Goal: Information Seeking & Learning: Check status

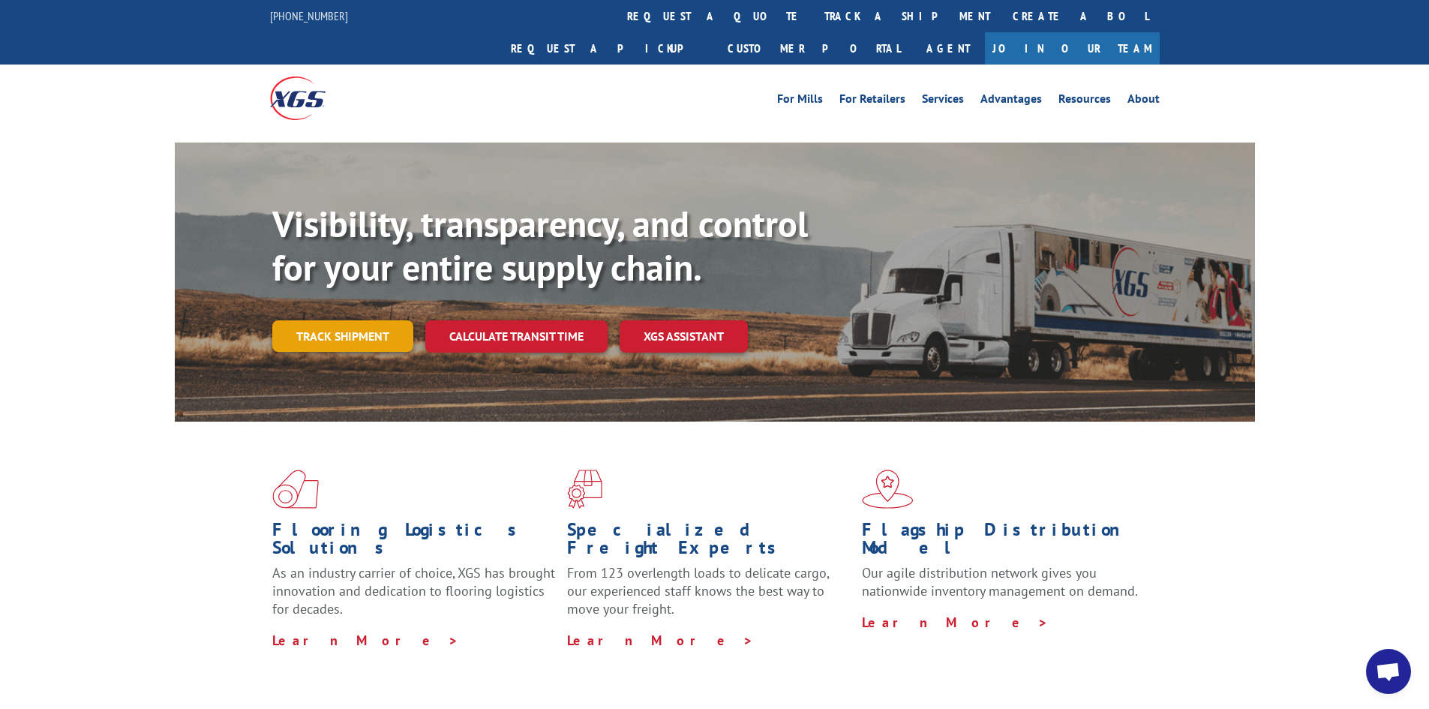
click at [338, 320] on link "Track shipment" at bounding box center [342, 336] width 141 height 32
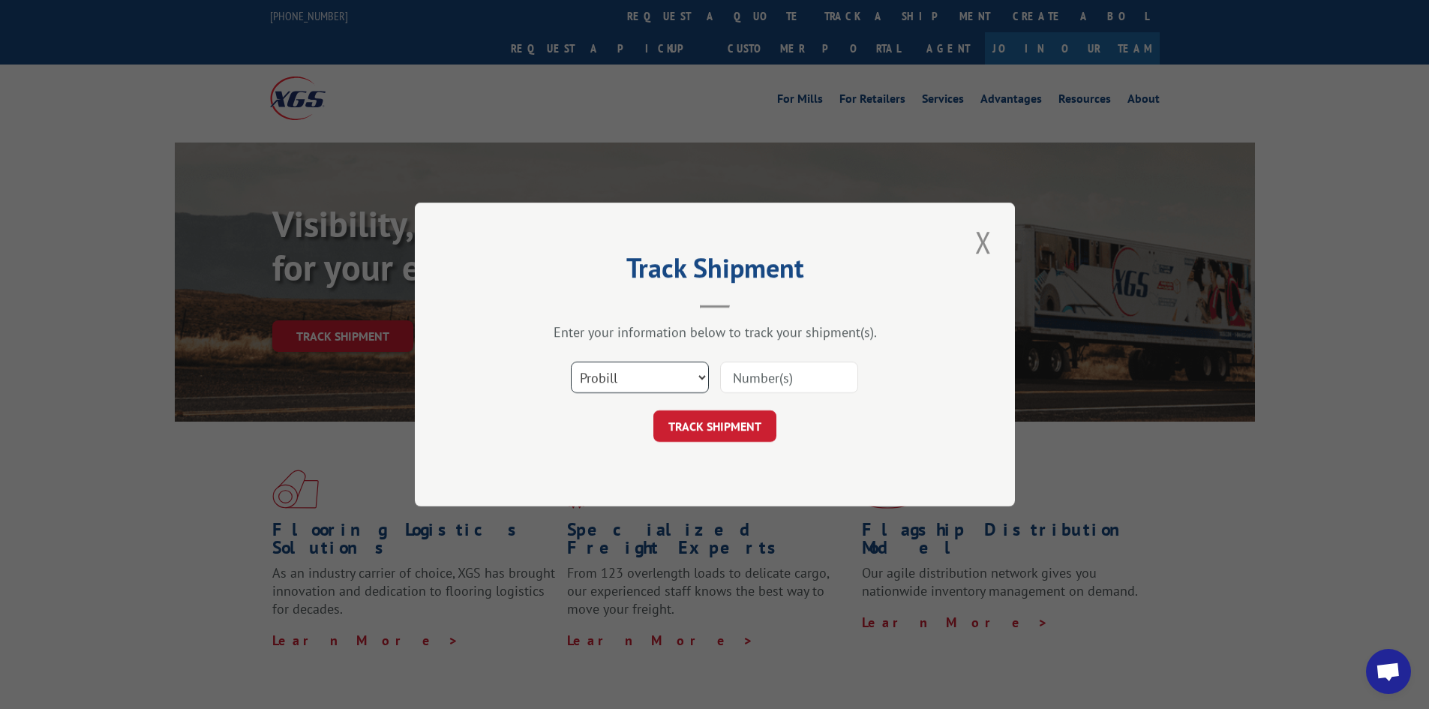
drag, startPoint x: 676, startPoint y: 384, endPoint x: 648, endPoint y: 392, distance: 29.0
click at [667, 382] on select "Select category... Probill BOL PO" at bounding box center [640, 378] width 138 height 32
select select "po"
click at [571, 362] on select "Select category... Probill BOL PO" at bounding box center [640, 378] width 138 height 32
click at [747, 379] on input at bounding box center [789, 378] width 138 height 32
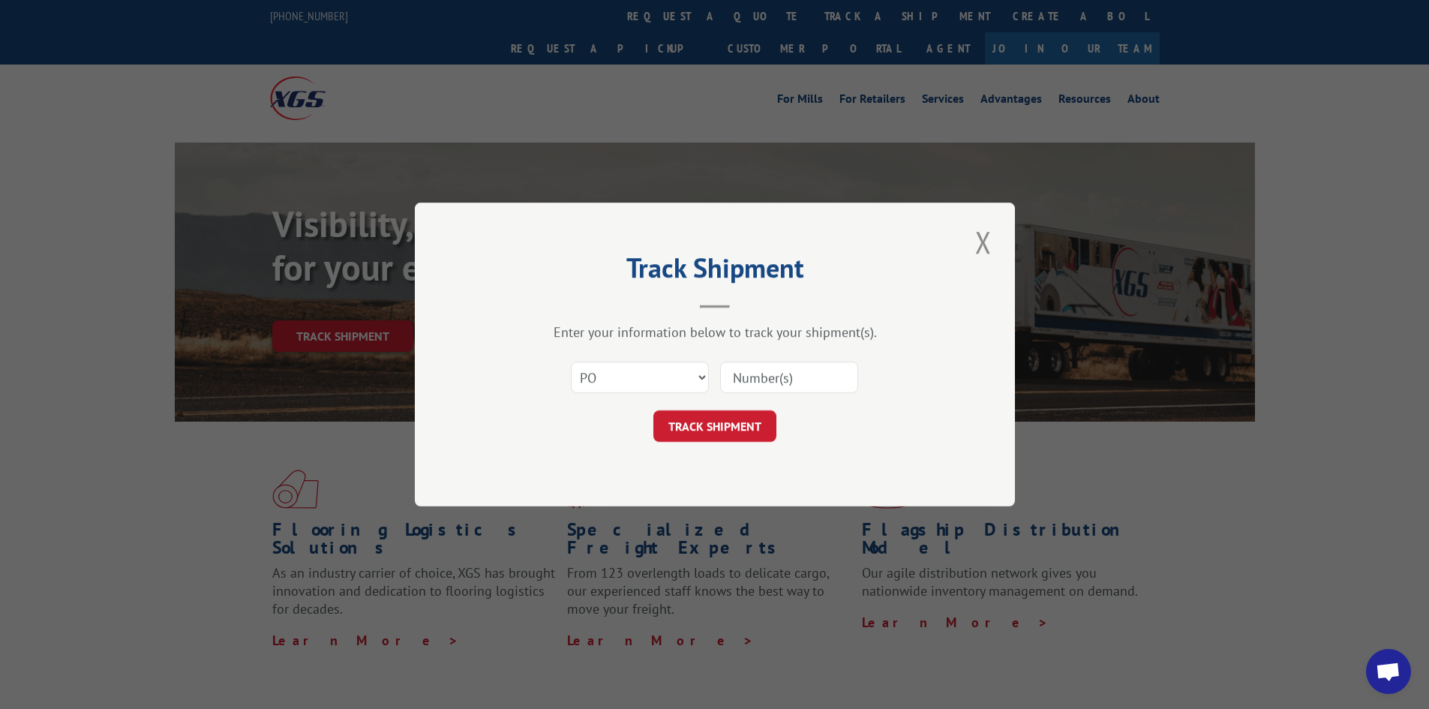
paste input "29530540"
type input "29530540"
click at [754, 446] on div "Track Shipment Enter your information below to track your shipment(s). Select c…" at bounding box center [715, 355] width 600 height 304
click at [752, 420] on button "TRACK SHIPMENT" at bounding box center [714, 426] width 123 height 32
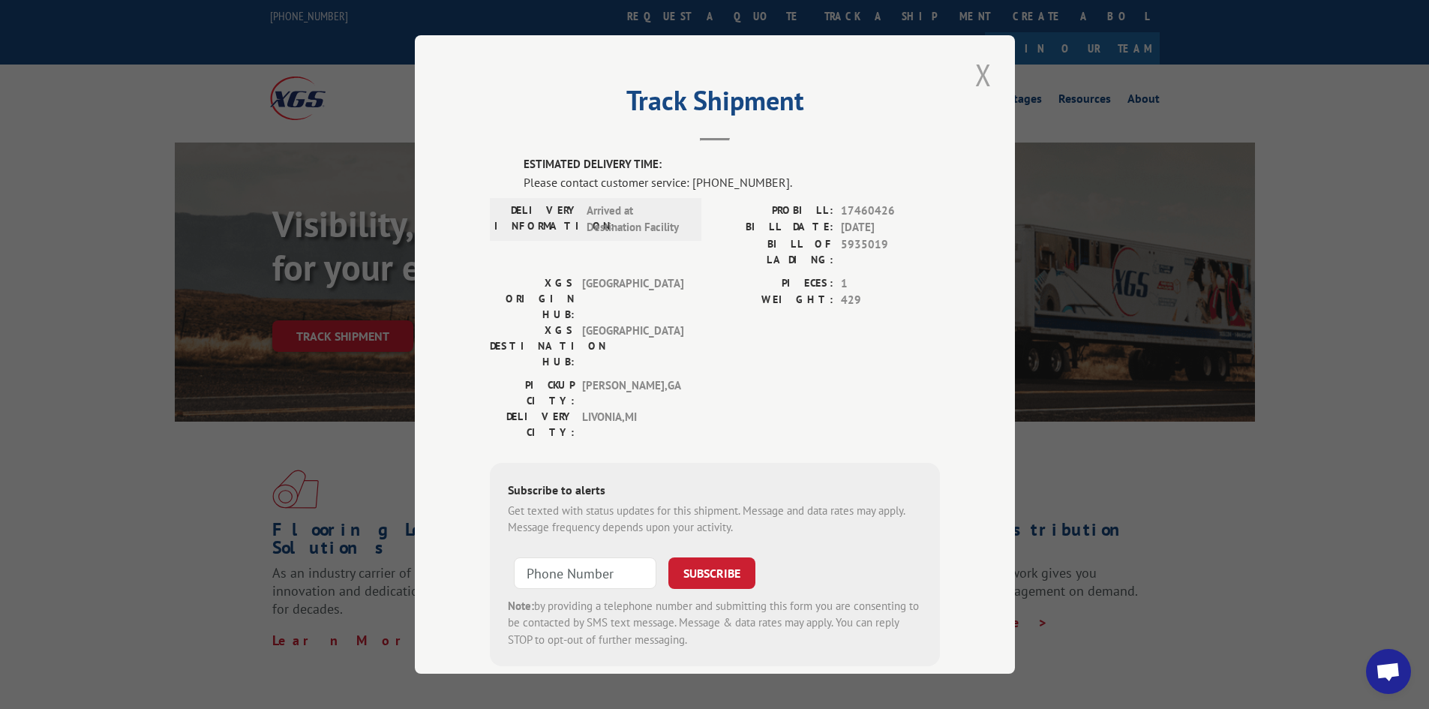
click at [985, 59] on button "Close modal" at bounding box center [984, 74] width 26 height 41
